Goal: Ask a question

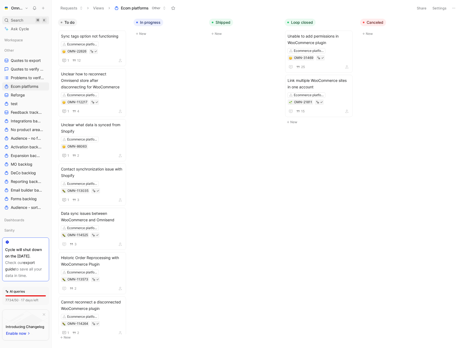
click at [26, 22] on div "Search ⌘ K" at bounding box center [25, 20] width 47 height 8
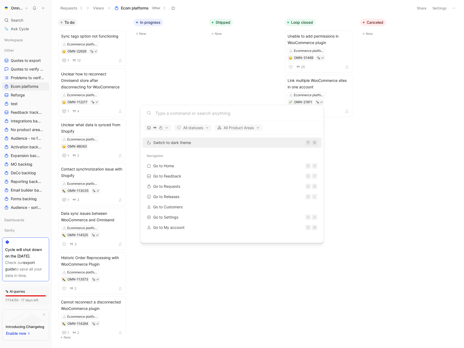
click at [26, 29] on body "Omnisend Search ⌘ K Ask Cycle Workspace Other Quotes to export Quotes to verify…" at bounding box center [232, 174] width 464 height 348
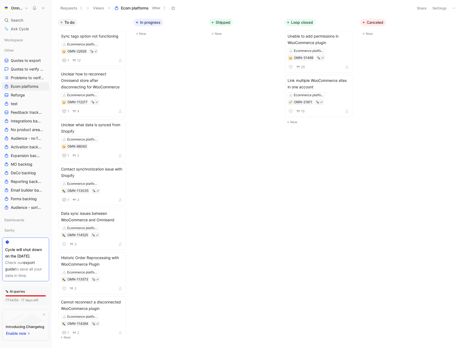
click at [26, 29] on span "Ask Cycle" at bounding box center [20, 29] width 18 height 6
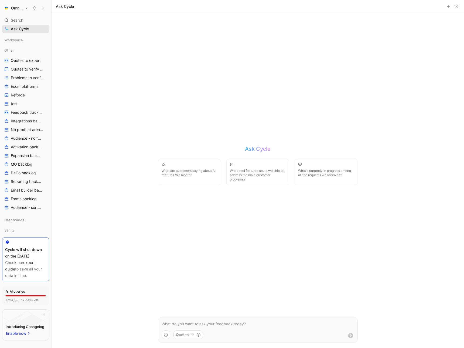
click at [26, 29] on span "Ask Cycle" at bounding box center [20, 29] width 18 height 6
click at [217, 323] on p at bounding box center [258, 323] width 193 height 6
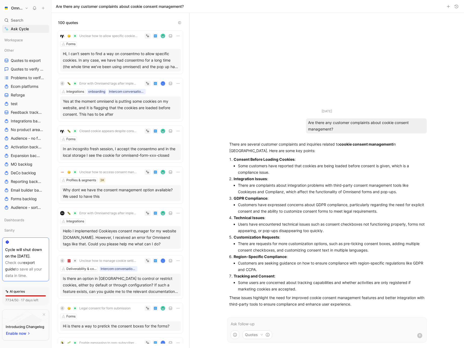
click at [242, 324] on p at bounding box center [327, 323] width 193 height 6
click at [210, 69] on div "Sep 26, 2025 Are there any customer complaints about cookie consent management?…" at bounding box center [327, 180] width 274 height 335
click at [62, 36] on img at bounding box center [62, 36] width 4 height 4
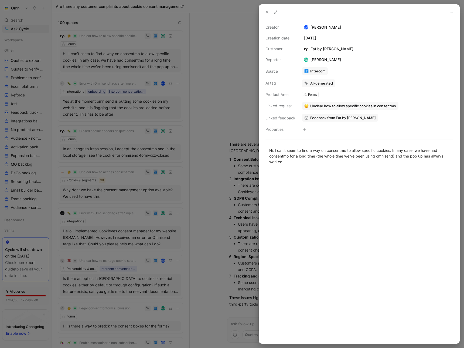
click at [266, 13] on icon at bounding box center [267, 12] width 4 height 4
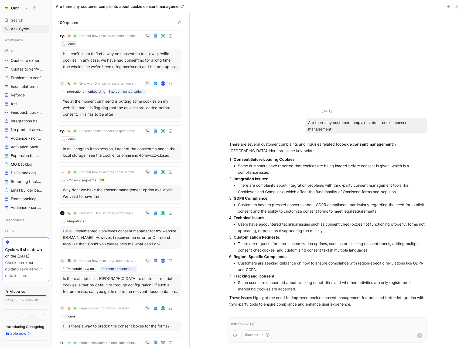
click at [240, 324] on p at bounding box center [327, 323] width 193 height 6
click at [248, 324] on p at bounding box center [327, 323] width 193 height 6
drag, startPoint x: 319, startPoint y: 321, endPoint x: 258, endPoint y: 321, distance: 60.4
click at [258, 321] on p "Please provide reference to person name o" at bounding box center [327, 323] width 193 height 6
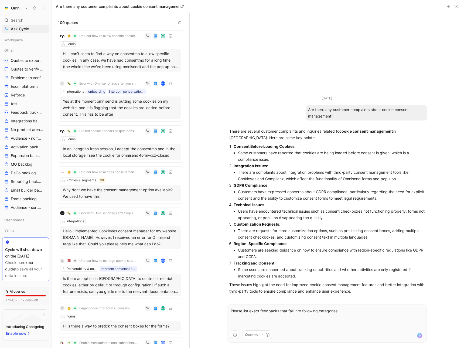
drag, startPoint x: 297, startPoint y: 147, endPoint x: 234, endPoint y: 147, distance: 62.3
click at [234, 147] on p "Consent Before Loading Cookies :" at bounding box center [329, 146] width 191 height 6
copy p "Consent Before Loading Cookies :"
click at [257, 320] on p "Please list exact feedbacks that fall into following categories:" at bounding box center [327, 316] width 193 height 19
click at [255, 323] on p "Please list exact feedbacks that fall into following categories:" at bounding box center [327, 316] width 193 height 19
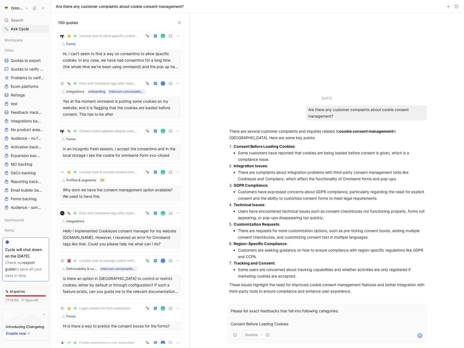
click at [232, 323] on p "Please list exact feedbacks that fall into following categories: Consent Before…" at bounding box center [327, 316] width 193 height 19
click at [231, 322] on p "Please list exact feedbacks that fall into following categories: Consent Before…" at bounding box center [327, 316] width 193 height 19
click at [301, 324] on p "Please list exact feedbacks that fall into following categories: 1. Consent Bef…" at bounding box center [327, 316] width 193 height 19
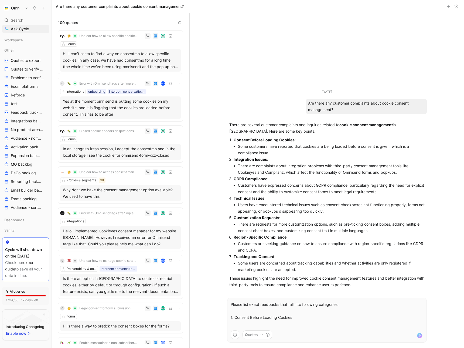
drag, startPoint x: 273, startPoint y: 158, endPoint x: 234, endPoint y: 159, distance: 38.6
click at [234, 159] on p "Integration Issues :" at bounding box center [329, 159] width 191 height 6
copy p "ntegration Issues :"
click at [242, 319] on p "Please list exact feedbacks that fall into following categories: 1. Consent Bef…" at bounding box center [327, 314] width 193 height 26
click at [238, 322] on p "Please list exact feedbacks that fall into following categories: 1. Consent Bef…" at bounding box center [327, 314] width 193 height 26
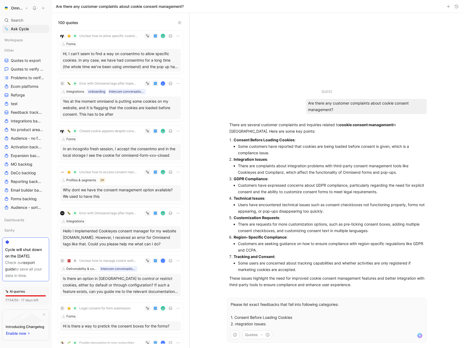
click at [236, 321] on p "Please list exact feedbacks that fall into following categories: 1. Consent Bef…" at bounding box center [327, 314] width 193 height 26
click at [278, 326] on p "Please list exact feedbacks that fall into following categories: 1. Consent Bef…" at bounding box center [327, 314] width 193 height 26
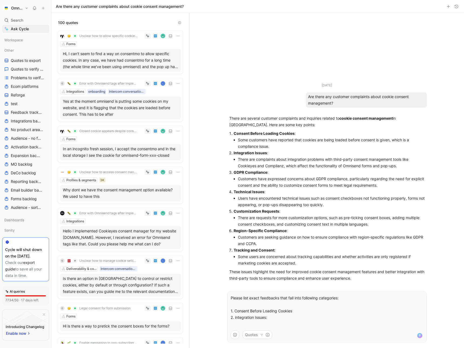
drag, startPoint x: 273, startPoint y: 173, endPoint x: 231, endPoint y: 175, distance: 41.9
click at [234, 175] on li "GDPR Compliance : Customers have expressed concerns about GDPR compliance, part…" at bounding box center [329, 178] width 191 height 19
copy p "GDPR Compliance :"
click at [242, 323] on p "Please list exact feedbacks that fall into following categories: 1. Consent Bef…" at bounding box center [327, 310] width 193 height 32
drag, startPoint x: 268, startPoint y: 191, endPoint x: 227, endPoint y: 191, distance: 41.6
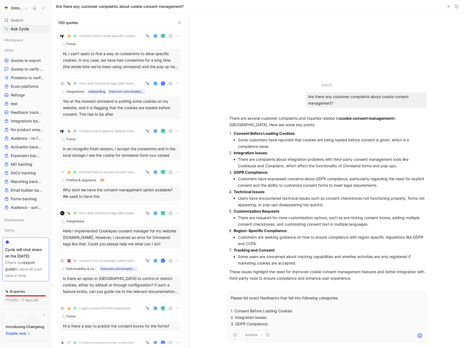
click at [227, 191] on ul "Sep 26, 2025 Are there any customer complaints about cookie consent management?…" at bounding box center [327, 183] width 210 height 201
copy p "Technical Issues :"
click at [274, 322] on p "Please list exact feedbacks that fall into following categories: 1. Consent Bef…" at bounding box center [327, 310] width 193 height 32
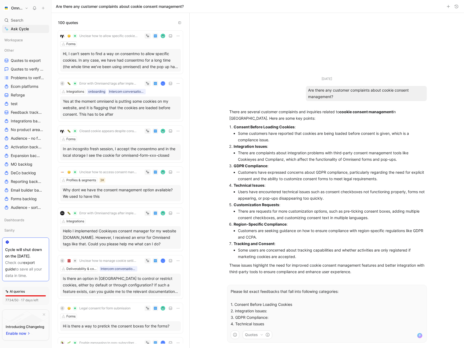
drag, startPoint x: 288, startPoint y: 224, endPoint x: 234, endPoint y: 225, distance: 54.5
click at [234, 225] on p "Region-Specific Compliance :" at bounding box center [329, 224] width 191 height 6
copy p "Region-Specific Compliance :"
click at [270, 321] on p "Please list exact feedbacks that fall into following categories: 1. Consent Bef…" at bounding box center [327, 307] width 193 height 39
drag, startPoint x: 270, startPoint y: 321, endPoint x: 225, endPoint y: 323, distance: 45.1
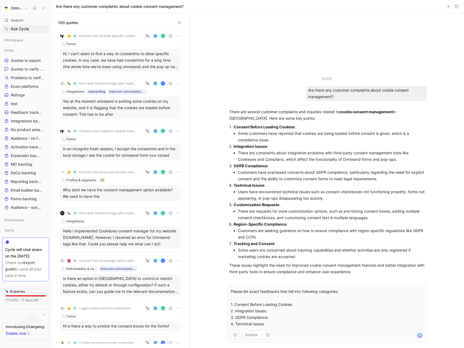
click at [225, 323] on div "Please list exact feedbacks that fall into following categories: 1. Consent Bef…" at bounding box center [327, 313] width 210 height 69
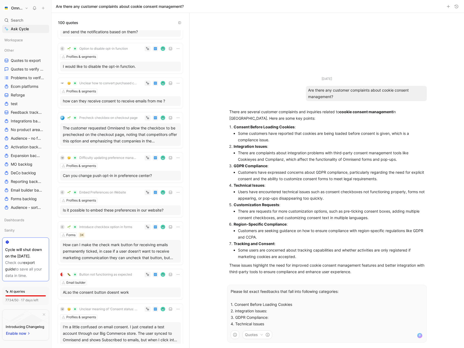
scroll to position [3522, 0]
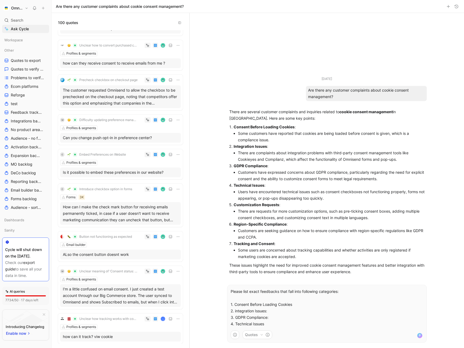
click at [274, 315] on p "Please list exact feedbacks that fall into following categories: 1. Consent Bef…" at bounding box center [327, 307] width 193 height 39
drag, startPoint x: 274, startPoint y: 323, endPoint x: 234, endPoint y: 302, distance: 45.1
click at [234, 302] on p "Please list exact feedbacks that fall into following categories: 1. Consent Bef…" at bounding box center [327, 307] width 193 height 39
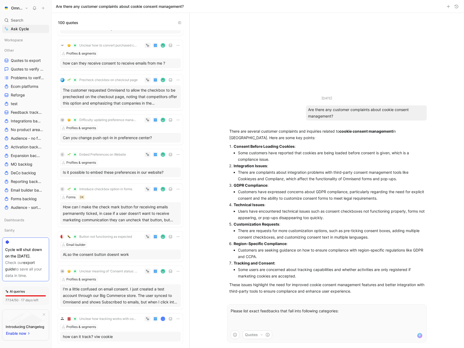
click at [279, 311] on p "Please list exact feedbacks that fall into following categories:" at bounding box center [327, 316] width 193 height 19
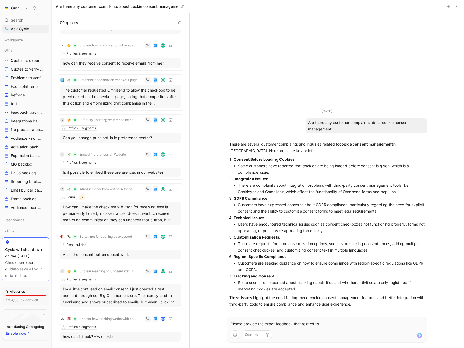
drag, startPoint x: 234, startPoint y: 158, endPoint x: 303, endPoint y: 158, distance: 68.3
click at [303, 158] on p "Consent Before Loading Cookies :" at bounding box center [329, 159] width 191 height 6
copy p "Consent Before Loading Cookies :"
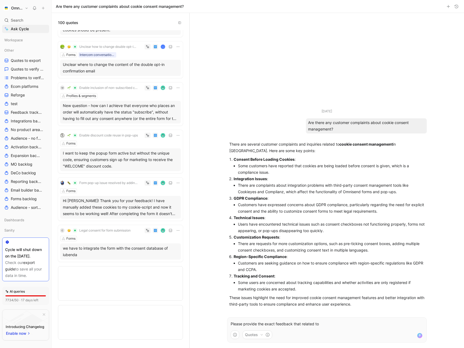
scroll to position [2669, 0]
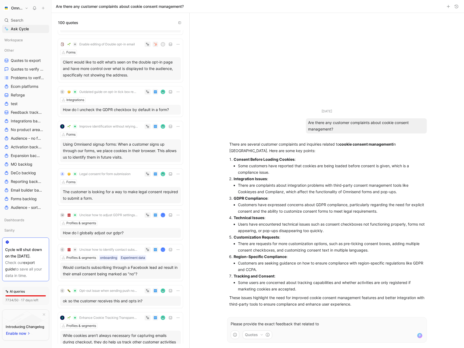
click at [312, 324] on p "Please provide the exact feedback that related to" at bounding box center [327, 323] width 193 height 6
click at [318, 324] on p "Please provide the exact feedback that related to" at bounding box center [327, 323] width 193 height 6
drag, startPoint x: 234, startPoint y: 159, endPoint x: 313, endPoint y: 159, distance: 79.1
click at [313, 159] on p "Consent Before Loading Cookies :" at bounding box center [329, 159] width 191 height 6
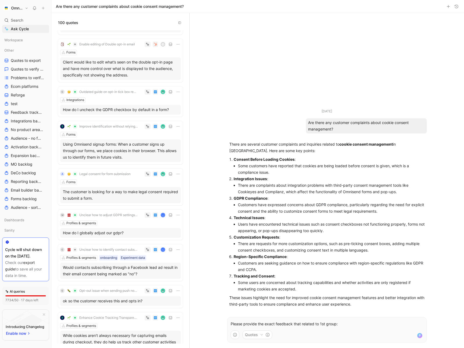
copy p "Consent Before Loading Cookies :"
click at [338, 325] on p "Please provide the exact feedback that related to 1st group:" at bounding box center [327, 323] width 193 height 6
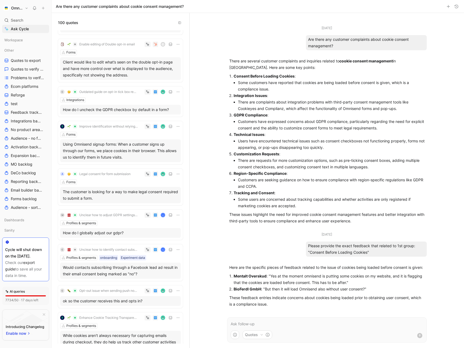
drag, startPoint x: 271, startPoint y: 276, endPoint x: 348, endPoint y: 283, distance: 77.0
click at [348, 283] on p "Mentalt Overskud : "Yes at the moment omnisend is putting some cookies on my we…" at bounding box center [329, 279] width 191 height 13
copy p "es at the moment omnisend is putting some cookies on my website, and it is flag…"
click at [186, 171] on div "C Unclear meaning of 'Consent status: Does not exist' Profiles & segments what …" at bounding box center [121, 186] width 138 height 313
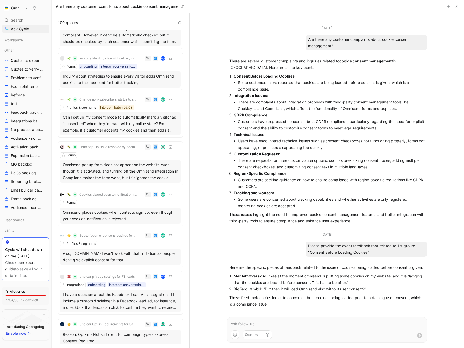
scroll to position [0, 0]
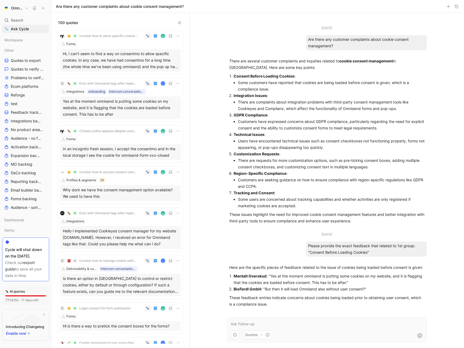
click at [94, 80] on div "C Error with Omnisend tags after implementing Cookieyes consent manager" at bounding box center [101, 84] width 83 height 8
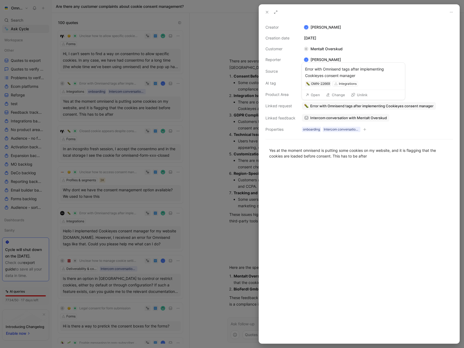
click at [407, 106] on span "Error with Omnisend tags after implementing Cookieyes consent manager" at bounding box center [371, 105] width 123 height 5
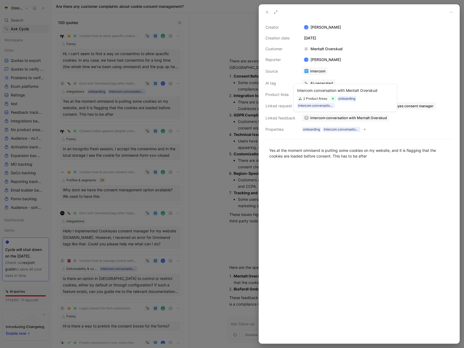
click at [334, 120] on span "Intercom conversation with Mentalt Overskud" at bounding box center [348, 117] width 77 height 5
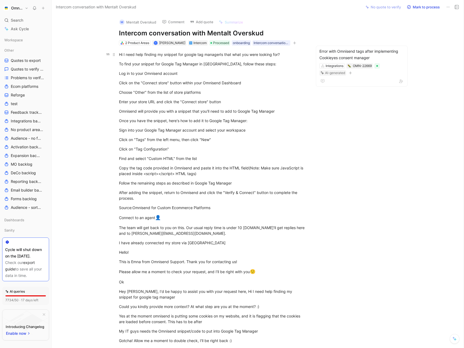
click at [119, 55] on div "Hi I need help finding my snippet for google tag managerIs that what you were l…" at bounding box center [212, 55] width 187 height 6
copy div "Hi I need help finding my snippet for google tag managerIs that what you were l…"
drag, startPoint x: 118, startPoint y: 40, endPoint x: 148, endPoint y: 39, distance: 29.2
click at [148, 39] on div "contact@mentaltoverskud.com · Mentalt Overskud" at bounding box center [143, 42] width 86 height 12
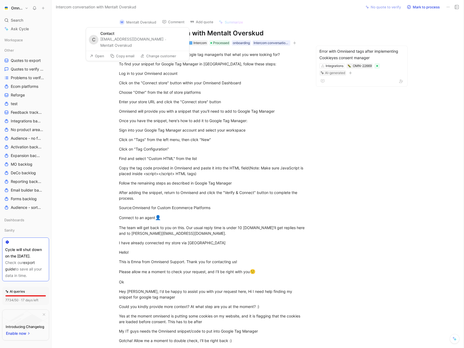
copy div "mentaltoverskud"
click at [217, 33] on h1 "Intercom conversation with Mentalt Overskud" at bounding box center [212, 33] width 187 height 9
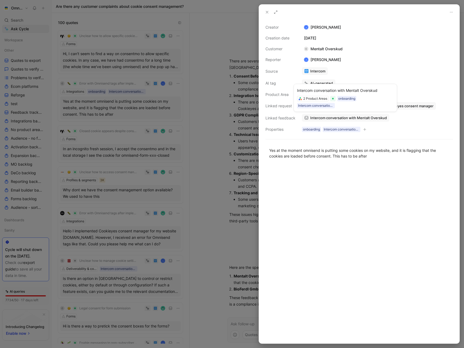
click at [330, 118] on span "Intercom conversation with Mentalt Overskud" at bounding box center [348, 117] width 77 height 5
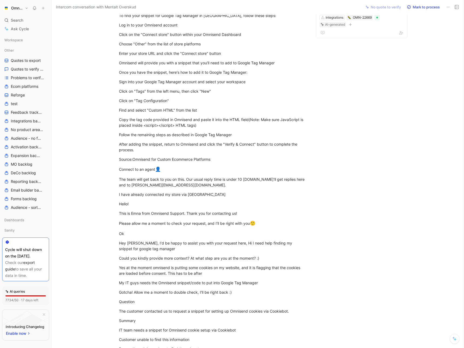
scroll to position [49, 0]
drag, startPoint x: 120, startPoint y: 267, endPoint x: 259, endPoint y: 284, distance: 140.0
click at [142, 268] on div "Yes at the moment omnisend is putting some cookies on my website, and it is fla…" at bounding box center [212, 269] width 187 height 11
drag, startPoint x: 118, startPoint y: 267, endPoint x: 262, endPoint y: 282, distance: 144.6
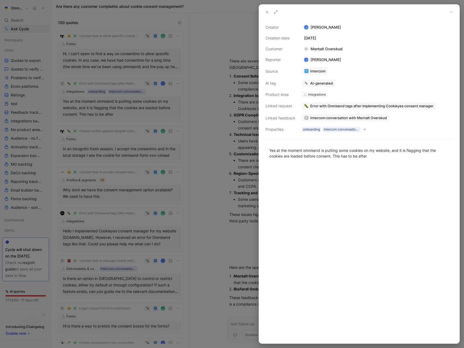
click at [220, 106] on div at bounding box center [232, 174] width 464 height 348
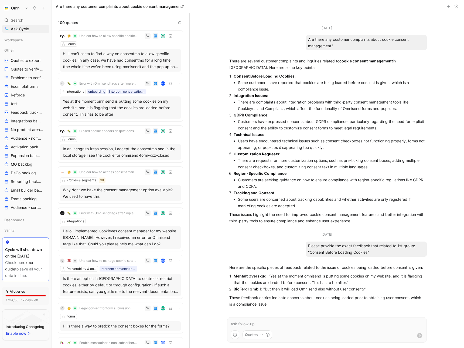
drag, startPoint x: 234, startPoint y: 77, endPoint x: 299, endPoint y: 77, distance: 64.8
click at [299, 77] on p "Consent Before Loading Cookies :" at bounding box center [329, 76] width 191 height 6
drag, startPoint x: 265, startPoint y: 289, endPoint x: 365, endPoint y: 289, distance: 100.1
click at [365, 289] on p "BioFerdl GmbH : "But then it will load Omnisend also without user consent?"" at bounding box center [329, 288] width 191 height 6
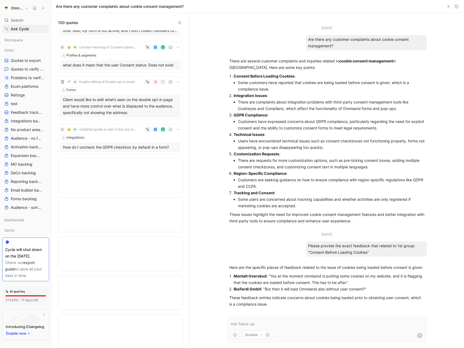
scroll to position [2414, 0]
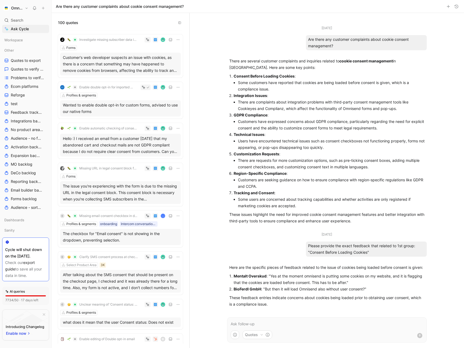
click at [244, 288] on strong "BioFerdl GmbH" at bounding box center [248, 288] width 28 height 5
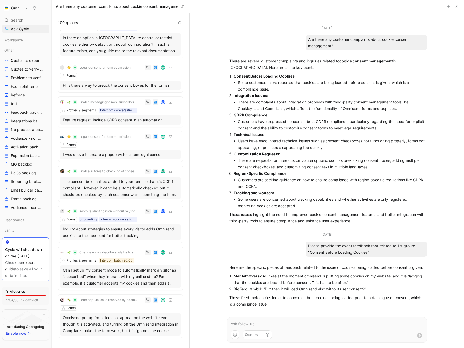
scroll to position [0, 0]
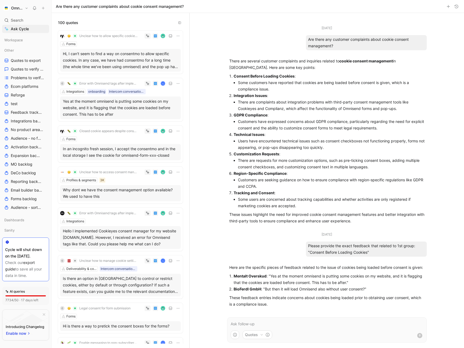
click at [241, 291] on p "BioFerdl GmbH : "But then it will load Omnisend also without user consent?"" at bounding box center [329, 288] width 191 height 6
click at [92, 46] on div "Forms" at bounding box center [120, 43] width 121 height 5
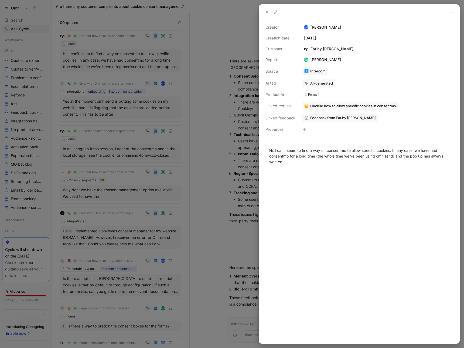
click at [107, 69] on div at bounding box center [232, 174] width 464 height 348
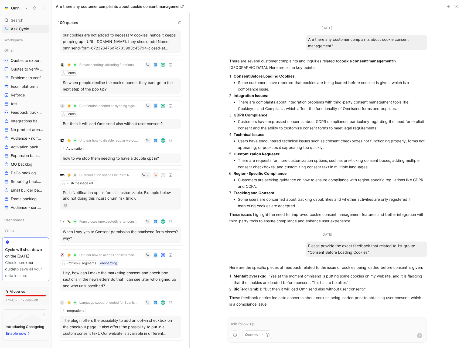
scroll to position [1222, 0]
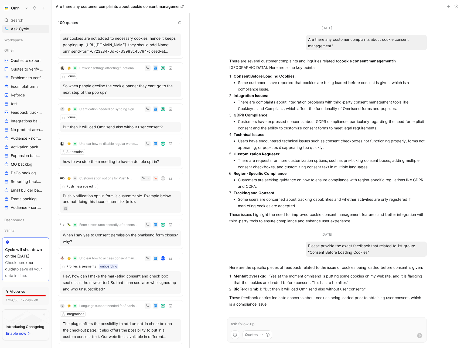
drag, startPoint x: 170, startPoint y: 126, endPoint x: 61, endPoint y: 125, distance: 109.0
click at [61, 125] on div "But then it will load Omnisend also without user consent?" at bounding box center [120, 127] width 121 height 10
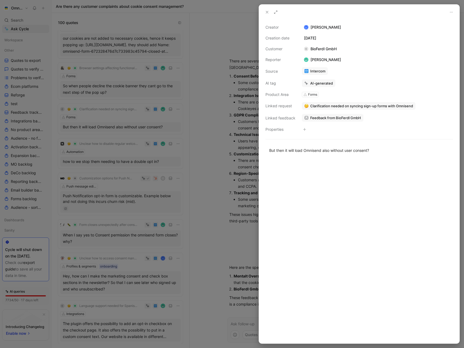
click at [239, 141] on div at bounding box center [232, 174] width 464 height 348
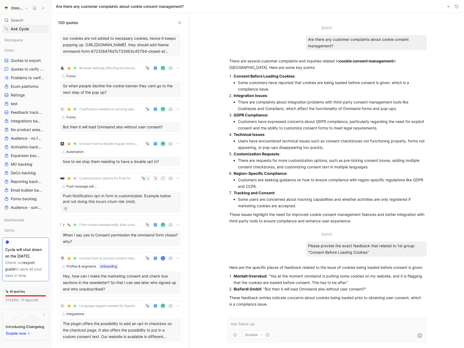
click at [250, 323] on p at bounding box center [327, 323] width 193 height 6
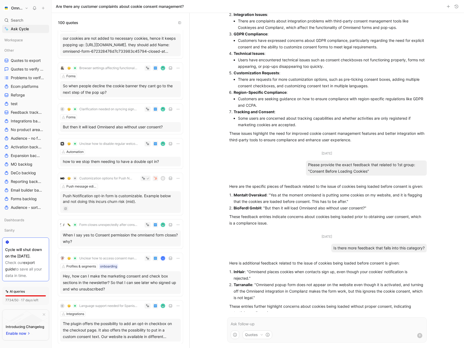
scroll to position [75, 0]
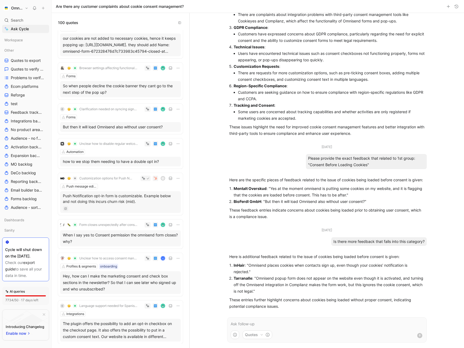
drag, startPoint x: 249, startPoint y: 264, endPoint x: 278, endPoint y: 265, distance: 29.7
click at [278, 265] on p "InHair : "Omnisend places cookies when contacts sign up, even though your cooki…" at bounding box center [329, 268] width 191 height 13
drag, startPoint x: 271, startPoint y: 189, endPoint x: 348, endPoint y: 195, distance: 76.8
click at [348, 195] on p "Mentalt Overskud : "Yes at the moment omnisend is putting some cookies on my we…" at bounding box center [329, 191] width 191 height 13
drag, startPoint x: 265, startPoint y: 200, endPoint x: 367, endPoint y: 201, distance: 102.0
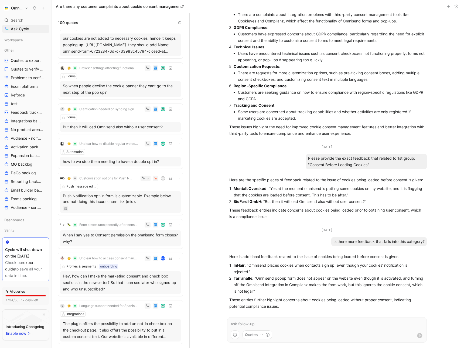
click at [367, 201] on p "BioFerdl GmbH : "But then it will load Omnisend also without user consent?"" at bounding box center [329, 201] width 191 height 6
click at [263, 266] on p "InHair : "Omnisend places cookies when contacts sign up, even though your cooki…" at bounding box center [329, 268] width 191 height 13
drag, startPoint x: 249, startPoint y: 265, endPoint x: 249, endPoint y: 269, distance: 4.6
click at [249, 269] on p "InHair : "Omnisend places cookies when contacts sign up, even though your cooki…" at bounding box center [329, 268] width 191 height 13
click at [239, 266] on strong "InHair" at bounding box center [239, 265] width 11 height 5
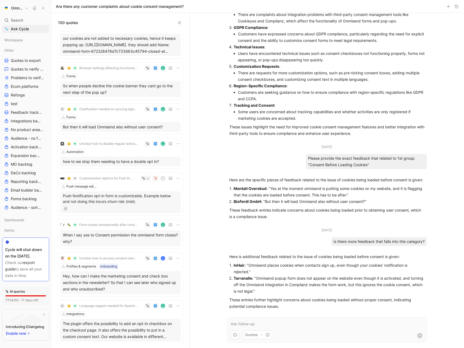
click at [239, 266] on strong "InHair" at bounding box center [239, 265] width 11 height 5
click at [237, 265] on strong "InHair" at bounding box center [239, 265] width 11 height 5
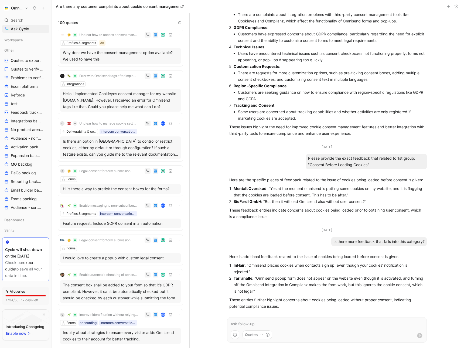
scroll to position [121, 0]
click at [241, 279] on strong "Tarranalle" at bounding box center [243, 278] width 19 height 5
drag, startPoint x: 257, startPoint y: 278, endPoint x: 265, endPoint y: 290, distance: 13.8
click at [265, 290] on p "Tarranalle : "Omnisend popup form does not appear on the website even though it…" at bounding box center [329, 284] width 191 height 19
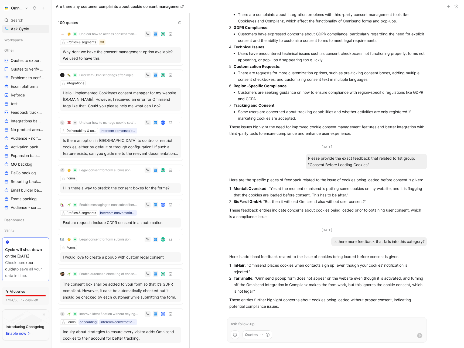
click at [246, 280] on p "Tarranalle : "Omnisend popup form does not appear on the website even though it…" at bounding box center [329, 284] width 191 height 19
click at [246, 277] on strong "Tarranalle" at bounding box center [243, 278] width 19 height 5
click at [263, 277] on p "Tarranalle : "Omnisend popup form does not appear on the website even though it…" at bounding box center [329, 284] width 191 height 19
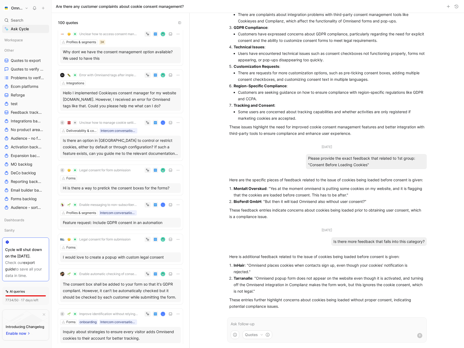
click at [263, 277] on p "Tarranalle : "Omnisend popup form does not appear on the website even though it…" at bounding box center [329, 284] width 191 height 19
drag, startPoint x: 288, startPoint y: 278, endPoint x: 256, endPoint y: 278, distance: 31.8
click at [256, 278] on p "Tarranalle : "Omnisend popup form does not appear on the website even though it…" at bounding box center [329, 284] width 191 height 19
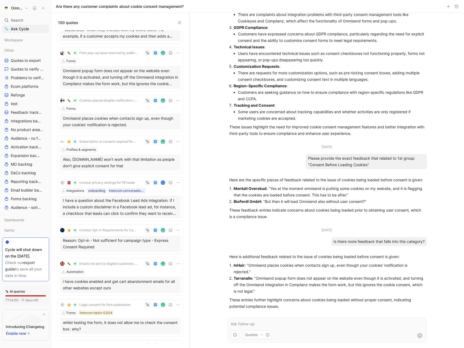
scroll to position [458, 0]
click at [90, 90] on div "Form pop-up issue resolved by adding cookies manually Forms Omnisend popup form…" at bounding box center [120, 68] width 125 height 43
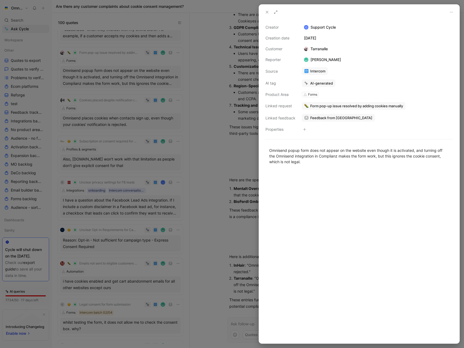
click at [230, 91] on div at bounding box center [232, 174] width 464 height 348
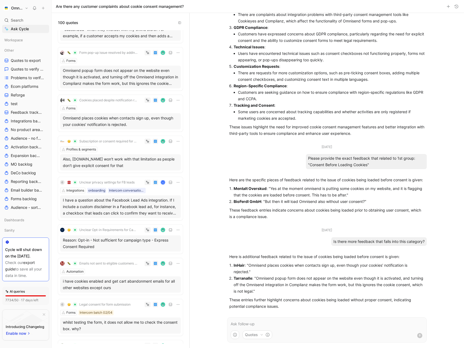
scroll to position [77, 0]
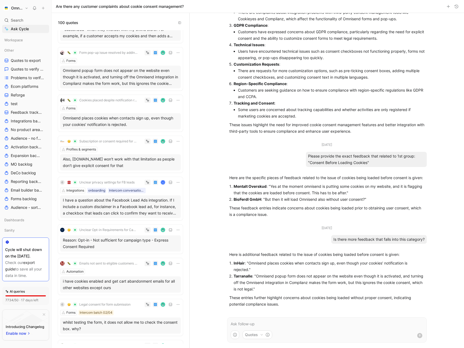
click at [272, 321] on p at bounding box center [327, 323] width 193 height 6
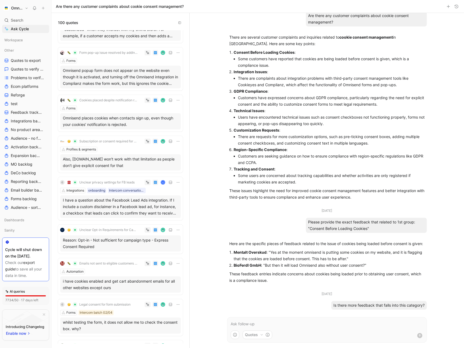
scroll to position [0, 0]
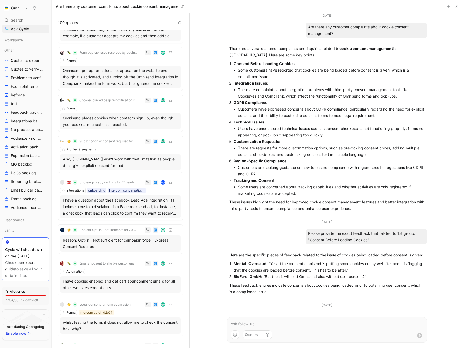
drag, startPoint x: 267, startPoint y: 84, endPoint x: 232, endPoint y: 84, distance: 34.5
click at [234, 84] on li "Integration Issues : There are complaints about integration problems with third…" at bounding box center [329, 89] width 191 height 19
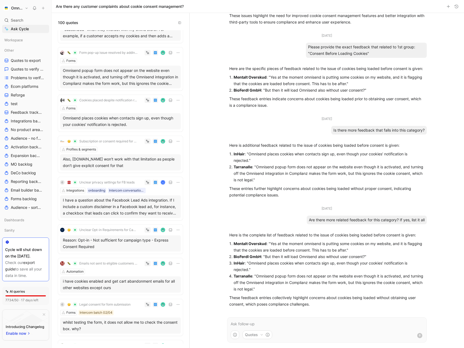
click at [285, 323] on p at bounding box center [327, 323] width 193 height 6
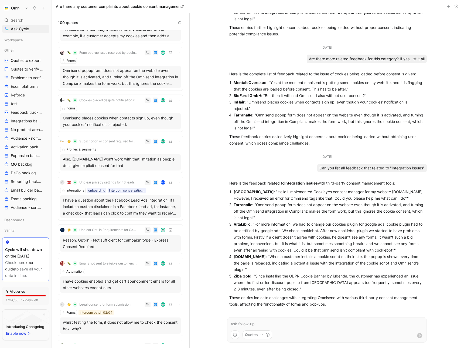
scroll to position [351, 0]
drag, startPoint x: 262, startPoint y: 194, endPoint x: 301, endPoint y: 194, distance: 39.4
click at [303, 194] on p "Stamba Hotel : "Hello I implemented Cookieyes consent manager for my website st…" at bounding box center [329, 194] width 191 height 13
click at [304, 193] on p "Stamba Hotel : "Hello I implemented Cookieyes consent manager for my website st…" at bounding box center [329, 194] width 191 height 13
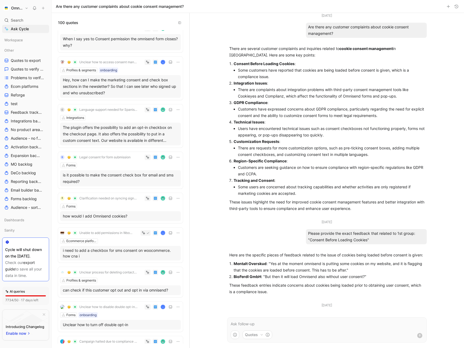
scroll to position [0, 0]
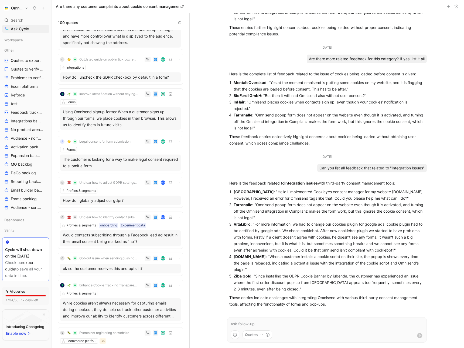
click at [262, 192] on p "Stamba Hotel : "Hello I implemented Cookieyes consent manager for my website st…" at bounding box center [329, 194] width 191 height 13
drag, startPoint x: 262, startPoint y: 192, endPoint x: 290, endPoint y: 192, distance: 28.1
click at [290, 192] on p "Stamba Hotel : "Hello I implemented Cookieyes consent manager for my website st…" at bounding box center [329, 194] width 191 height 13
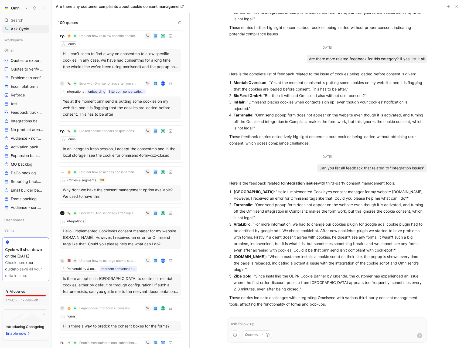
click at [124, 230] on div "Hello I implemented Cookieyes consent manager for my website stambahotel.com. H…" at bounding box center [120, 236] width 115 height 19
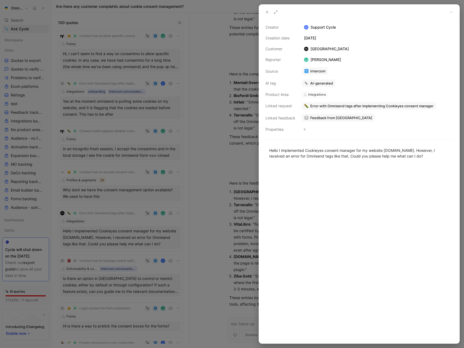
click at [229, 160] on div at bounding box center [232, 174] width 464 height 348
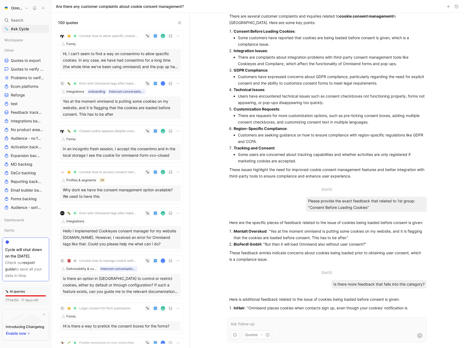
scroll to position [28, 0]
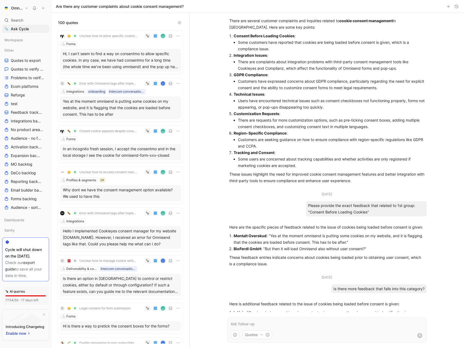
drag, startPoint x: 234, startPoint y: 55, endPoint x: 267, endPoint y: 55, distance: 33.2
click at [267, 55] on p "Integration Issues :" at bounding box center [329, 55] width 191 height 6
drag, startPoint x: 271, startPoint y: 234, endPoint x: 336, endPoint y: 241, distance: 65.1
click at [336, 241] on p "Mentalt Overskud : "Yes at the moment omnisend is putting some cookies on my we…" at bounding box center [329, 238] width 191 height 13
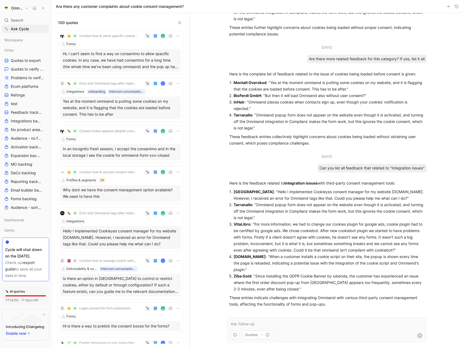
scroll to position [354, 0]
click at [280, 204] on p "Tarranalle : "Omnisend popup form does not appear on the website even though it…" at bounding box center [329, 210] width 191 height 19
click at [392, 193] on p "Stamba Hotel : "Hello I implemented Cookieyes consent manager for my website st…" at bounding box center [329, 194] width 191 height 13
click at [331, 255] on p "Sodoexpertai.lt : "When a customer installs a cookie script on their site, the …" at bounding box center [329, 262] width 191 height 19
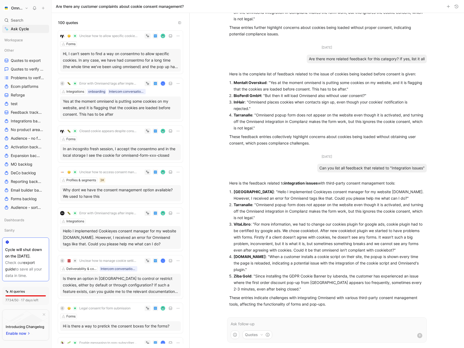
drag, startPoint x: 263, startPoint y: 191, endPoint x: 405, endPoint y: 199, distance: 142.5
click at [405, 199] on p "Stamba Hotel : "Hello I implemented Cookieyes consent manager for my website st…" at bounding box center [329, 194] width 191 height 13
click at [388, 194] on p "Stamba Hotel : "Hello I implemented Cookieyes consent manager for my website st…" at bounding box center [329, 194] width 191 height 13
drag, startPoint x: 254, startPoint y: 225, endPoint x: 395, endPoint y: 249, distance: 142.3
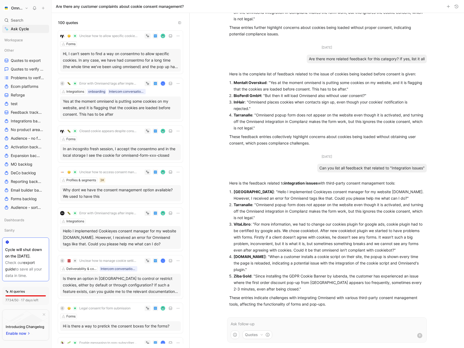
click at [395, 249] on p "VitaLibro : "For more information, we had to change our cookies plugin for goog…" at bounding box center [329, 237] width 191 height 32
click at [243, 224] on strong "VitaLibro" at bounding box center [242, 224] width 17 height 5
drag, startPoint x: 254, startPoint y: 224, endPoint x: 291, endPoint y: 224, distance: 37.0
click at [291, 224] on p "VitaLibro : "For more information, we had to change our cookies plugin for goog…" at bounding box center [329, 237] width 191 height 32
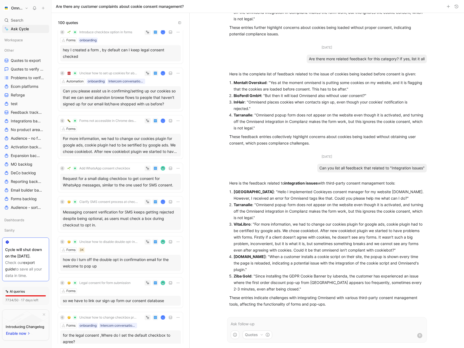
scroll to position [861, 0]
click at [130, 123] on button "Forms not accessible in Chrome despite third-party cookies setting being off" at bounding box center [103, 120] width 74 height 6
click at [139, 132] on div "C Forms not accessible in Chrome despite third-party cookies setting being off …" at bounding box center [120, 136] width 125 height 43
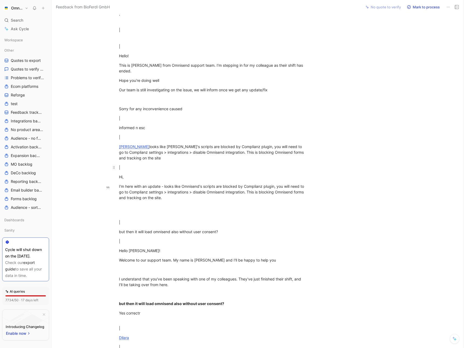
scroll to position [1552, 0]
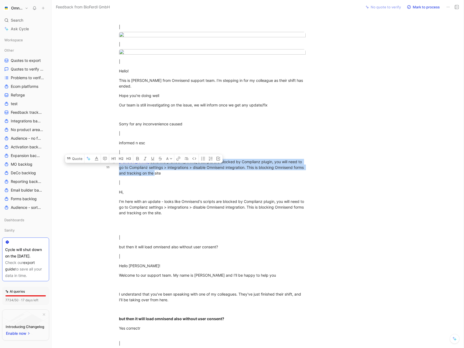
drag, startPoint x: 134, startPoint y: 167, endPoint x: 155, endPoint y: 177, distance: 23.4
click at [155, 176] on div "Baarath looks like Omnisend's scripts are blocked by Complianz plugin, you will…" at bounding box center [212, 167] width 187 height 17
copy div "looks like Omnisend's scripts are blocked by Complianz plugin, you will need to…"
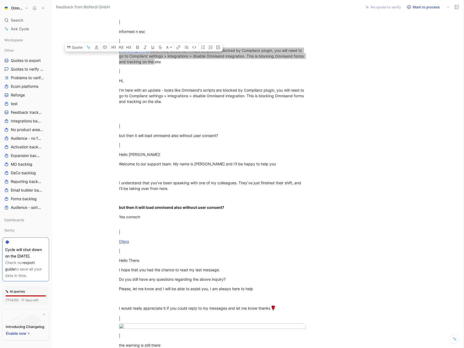
scroll to position [1658, 0]
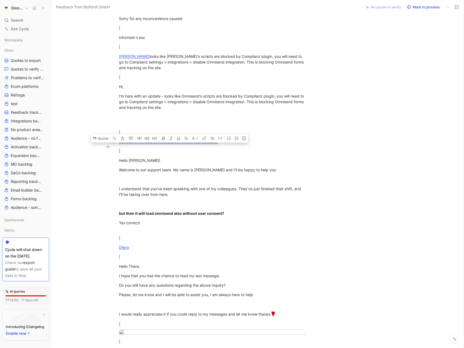
drag, startPoint x: 221, startPoint y: 147, endPoint x: 111, endPoint y: 148, distance: 110.4
click at [111, 146] on p "but then it will load omnisend also without user consent?" at bounding box center [212, 141] width 207 height 9
copy div "but then it will load omnisend also without user consent?"
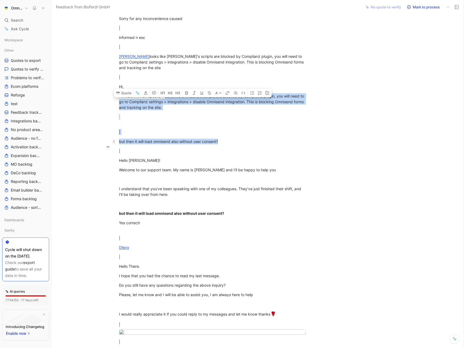
drag, startPoint x: 165, startPoint y: 101, endPoint x: 223, endPoint y: 147, distance: 73.5
copy div "ooks like Omnisend's scripts are blocked by Complianz plugin, you will need to …"
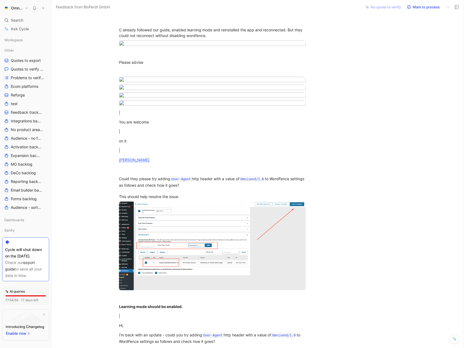
scroll to position [0, 0]
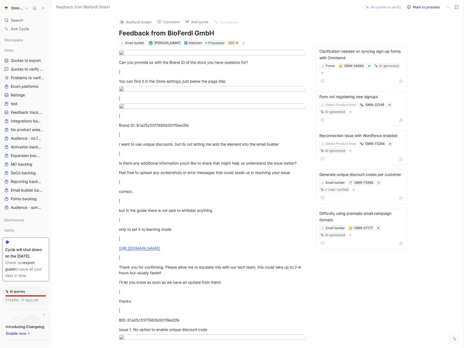
click at [177, 33] on h1 "Feedback from BioFerdl GmbH" at bounding box center [212, 33] width 187 height 9
copy h1 "BioFerdl"
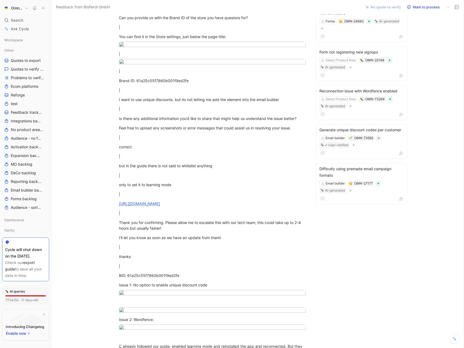
scroll to position [1539, 0]
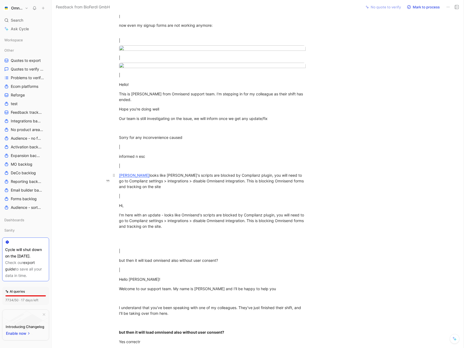
click at [224, 181] on div "Baarath looks like Omnisend's scripts are blocked by Complianz plugin, you will…" at bounding box center [212, 180] width 187 height 17
copy div "Complianz"
drag, startPoint x: 245, startPoint y: 182, endPoint x: 213, endPoint y: 181, distance: 31.8
click at [213, 181] on div "Baarath looks like Omnisend's scripts are blocked by Complianz plugin, you will…" at bounding box center [212, 180] width 187 height 17
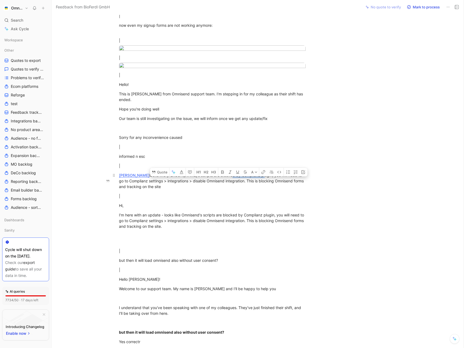
copy div "Complianz plugin"
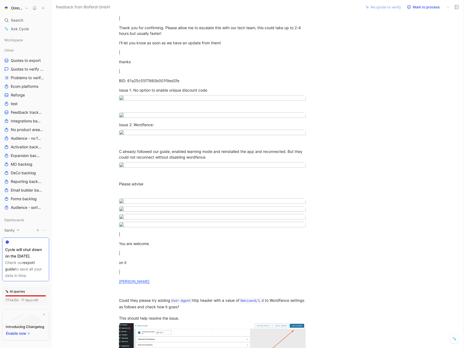
scroll to position [0, 0]
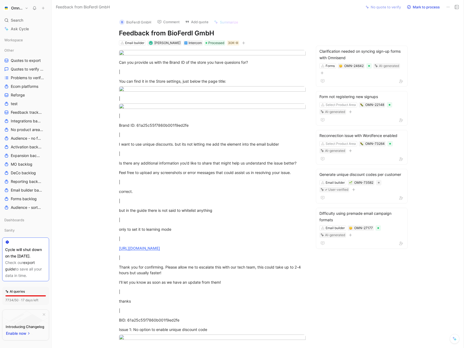
click at [175, 33] on h1 "Feedback from BioFerdl GmbH" at bounding box center [212, 33] width 187 height 9
copy h1 "BioFerdl"
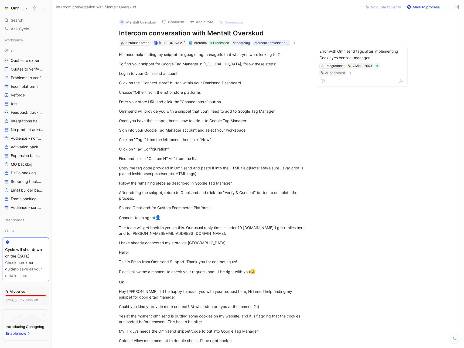
scroll to position [178, 0]
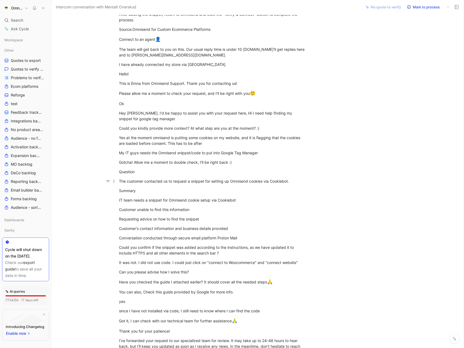
click at [278, 181] on div "The customer contacted us to request a snippet for setting up Omnisend cookies …" at bounding box center [212, 181] width 187 height 6
copy div "Cookiebot"
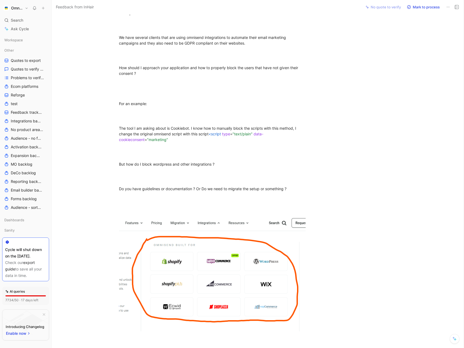
scroll to position [73, 0]
click at [187, 130] on div "The tool I am asking about is Cookiebot. I know how to manually block the scrip…" at bounding box center [212, 133] width 187 height 17
copy div "Cookiebot"
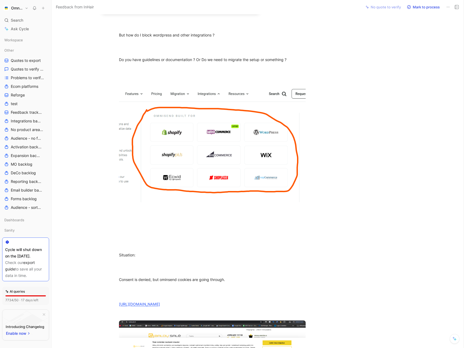
scroll to position [217, 0]
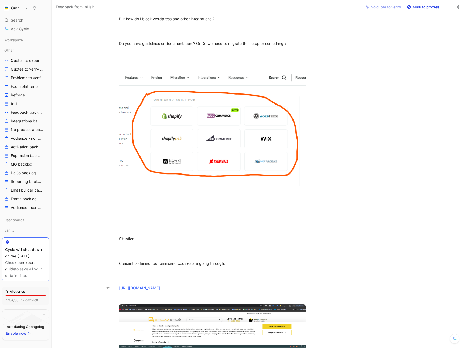
drag, startPoint x: 170, startPoint y: 291, endPoint x: 117, endPoint y: 291, distance: 53.2
click at [117, 291] on p "https://www.baldusale.lt/" at bounding box center [212, 293] width 207 height 20
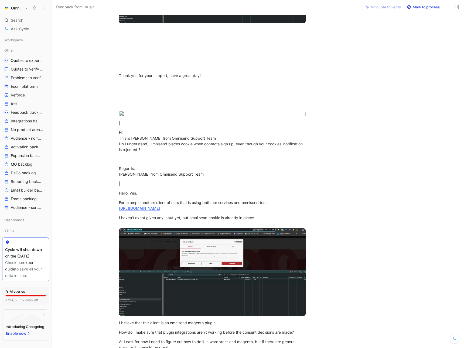
scroll to position [613, 0]
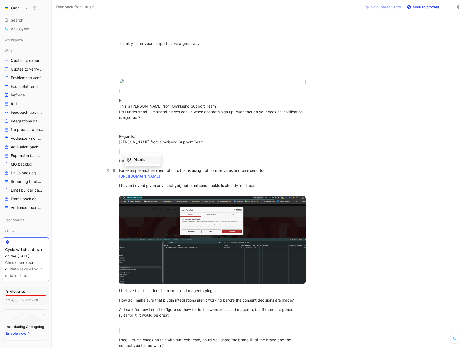
drag, startPoint x: 167, startPoint y: 177, endPoint x: 166, endPoint y: 174, distance: 3.4
click at [166, 174] on div "For example another client of ours that is using both our services and omnisend…" at bounding box center [212, 172] width 187 height 11
drag, startPoint x: 167, startPoint y: 174, endPoint x: 120, endPoint y: 174, distance: 47.8
click at [120, 174] on div "For example another client of ours that is using both our services and omnisend…" at bounding box center [212, 172] width 187 height 11
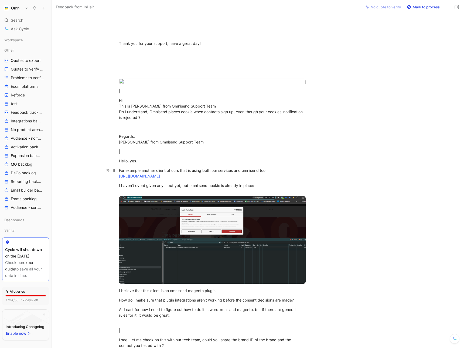
copy link "https://www.lemodus.lt/"
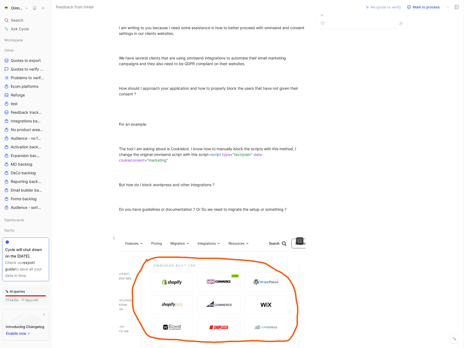
scroll to position [0, 0]
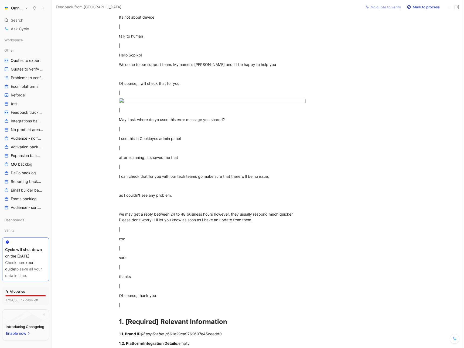
scroll to position [349, 0]
click at [150, 138] on div "I see this in Cookieyes admin panel" at bounding box center [212, 137] width 187 height 6
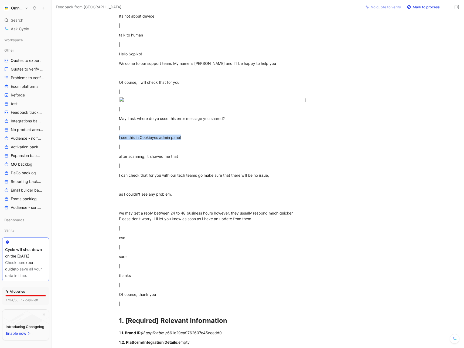
click at [150, 138] on div "I see this in Cookieyes admin panel" at bounding box center [212, 137] width 187 height 6
copy div "I see this in Cookieyes admin panel"
click at [145, 136] on div "I see this in Cookieyes admin panel" at bounding box center [212, 137] width 187 height 6
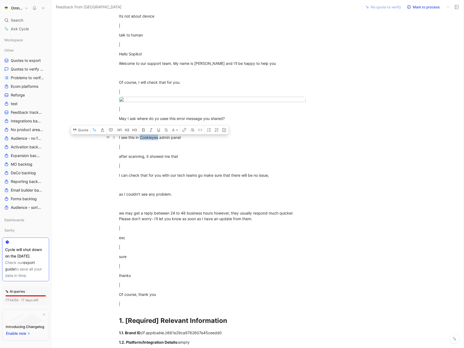
copy div "Cookieyes"
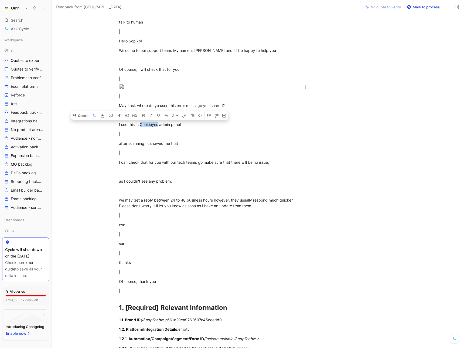
scroll to position [350, 0]
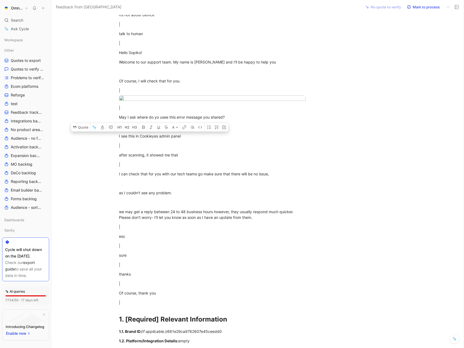
click at [296, 138] on div "I see this in Cookieyes admin panel" at bounding box center [212, 136] width 187 height 6
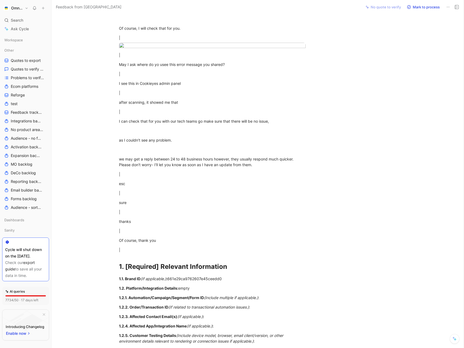
scroll to position [396, 0]
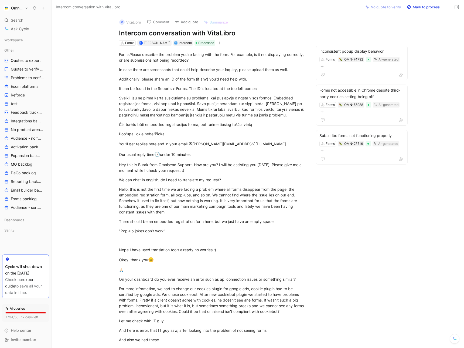
click at [217, 32] on h1 "Intercom conversation with VitaLibro" at bounding box center [212, 33] width 187 height 9
copy h1 "VitaLibro"
